Goal: Navigation & Orientation: Find specific page/section

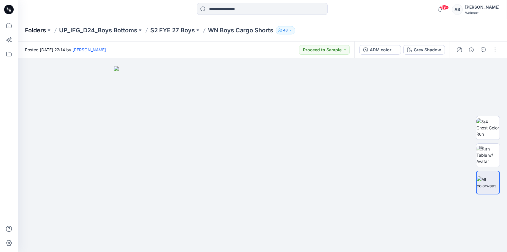
click at [37, 32] on p "Folders" at bounding box center [35, 30] width 21 height 8
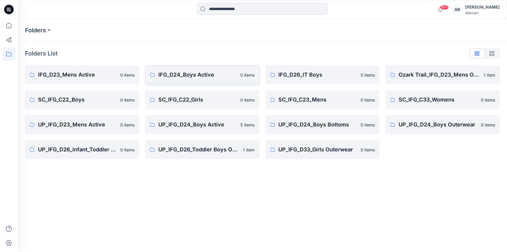
click at [187, 77] on p "IFG_D24_Boys Active" at bounding box center [197, 75] width 79 height 8
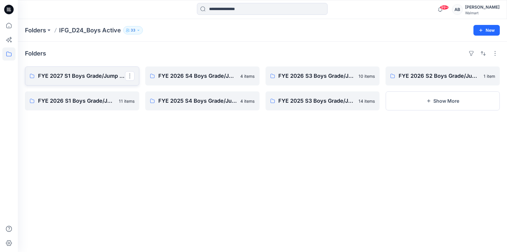
click at [85, 79] on p "FYE 2027 S1 Boys Grade/Jump size review - ASTM grades" at bounding box center [81, 76] width 87 height 8
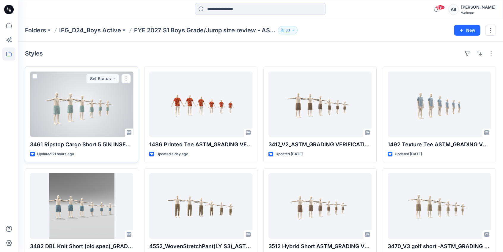
click at [77, 114] on div at bounding box center [81, 104] width 103 height 65
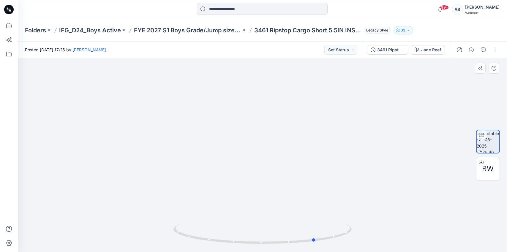
drag, startPoint x: 208, startPoint y: 240, endPoint x: 261, endPoint y: 246, distance: 53.5
click at [261, 246] on div at bounding box center [263, 238] width 178 height 30
drag, startPoint x: 340, startPoint y: 212, endPoint x: 265, endPoint y: 180, distance: 81.3
click at [251, 176] on img at bounding box center [263, 75] width 446 height 356
